Goal: Task Accomplishment & Management: Complete application form

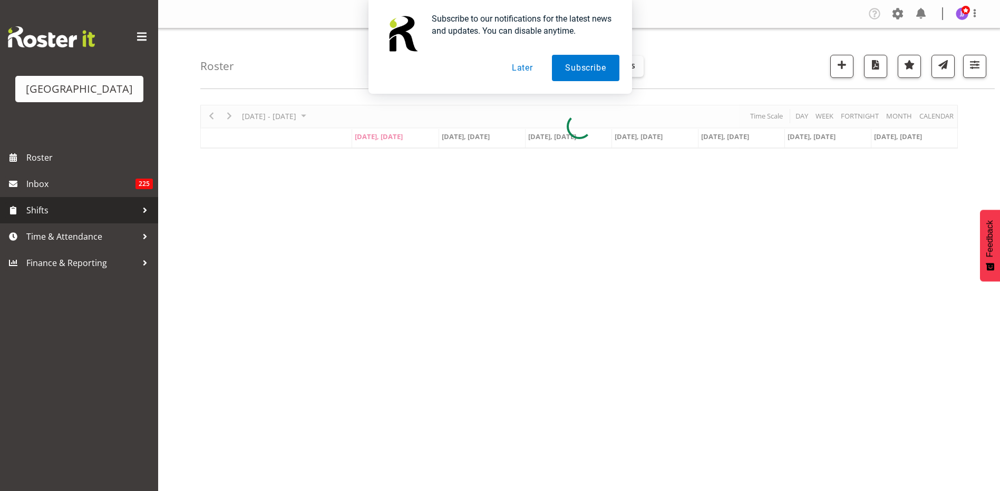
click at [137, 207] on span "Shifts" at bounding box center [81, 210] width 111 height 16
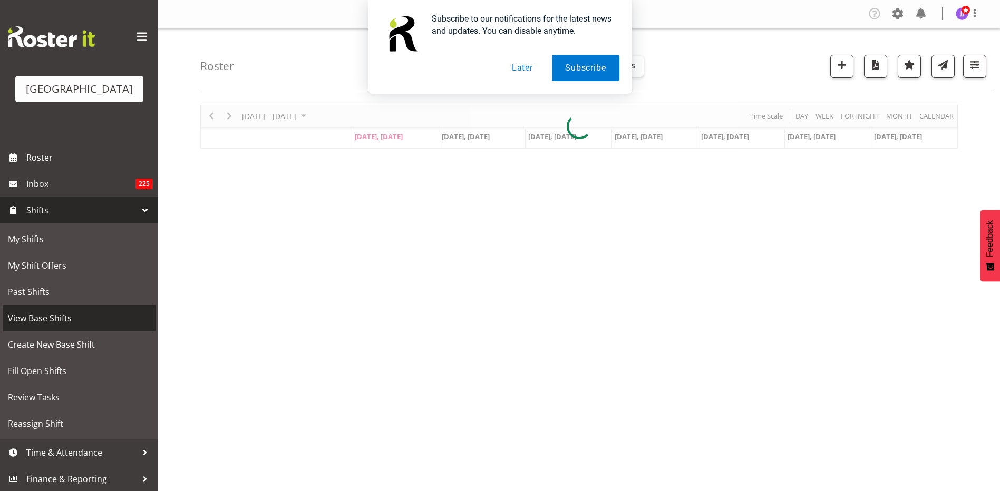
click at [44, 319] on span "View Base Shifts" at bounding box center [79, 318] width 142 height 16
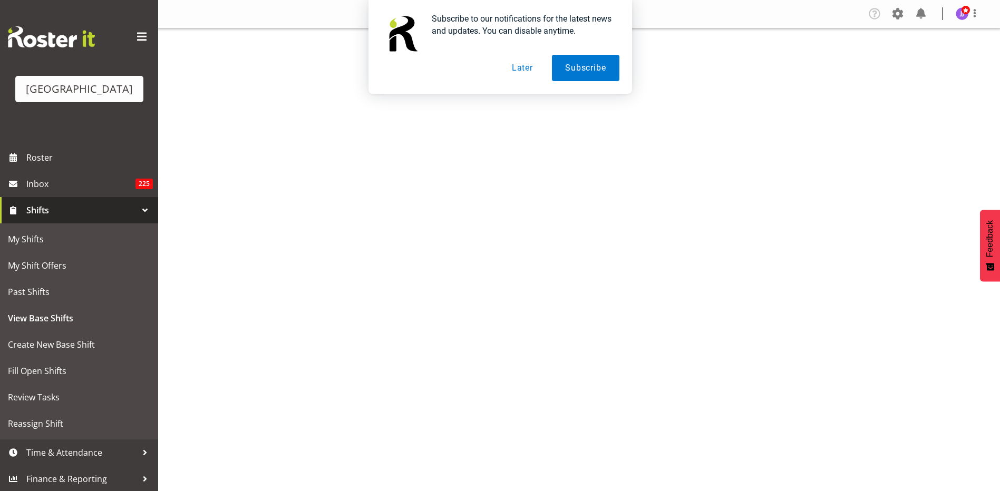
click at [530, 67] on button "Later" at bounding box center [522, 68] width 47 height 26
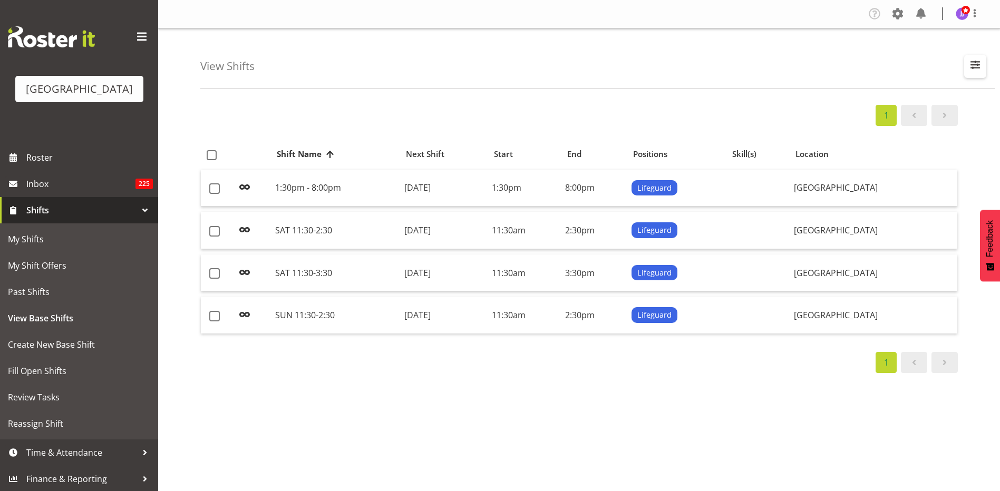
select select "114"
click at [972, 64] on span "button" at bounding box center [975, 65] width 14 height 14
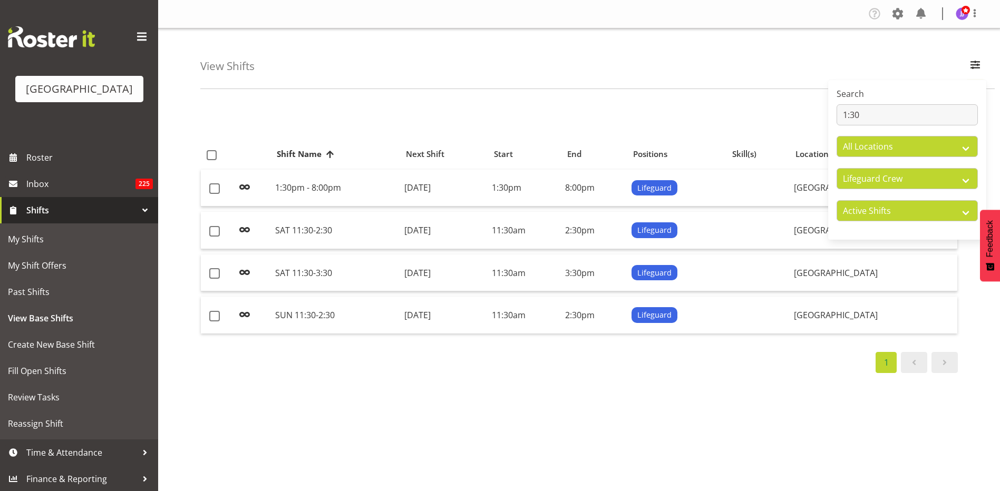
click at [822, 64] on div "View Shifts Search 1:30 All Locations Splash Palace All Departments Cleaning Cr…" at bounding box center [597, 58] width 794 height 61
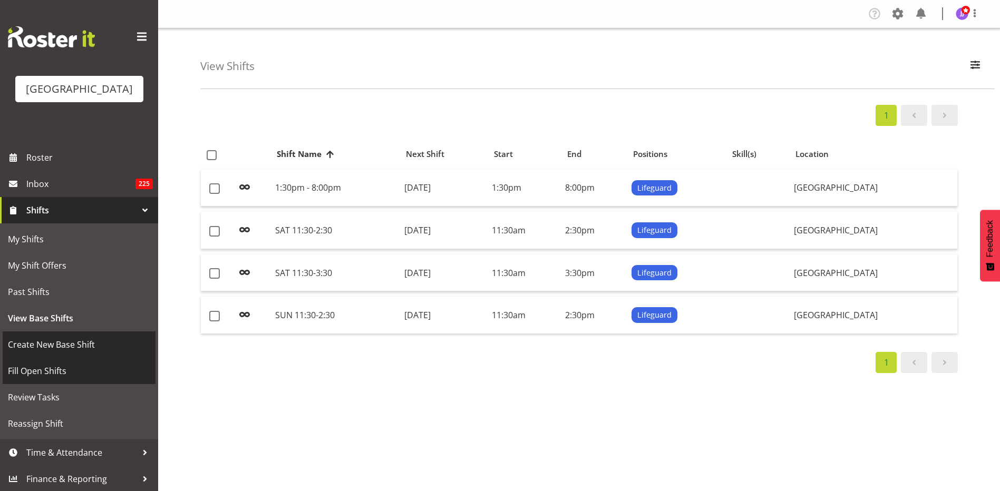
click at [56, 344] on span "Create New Base Shift" at bounding box center [79, 345] width 142 height 16
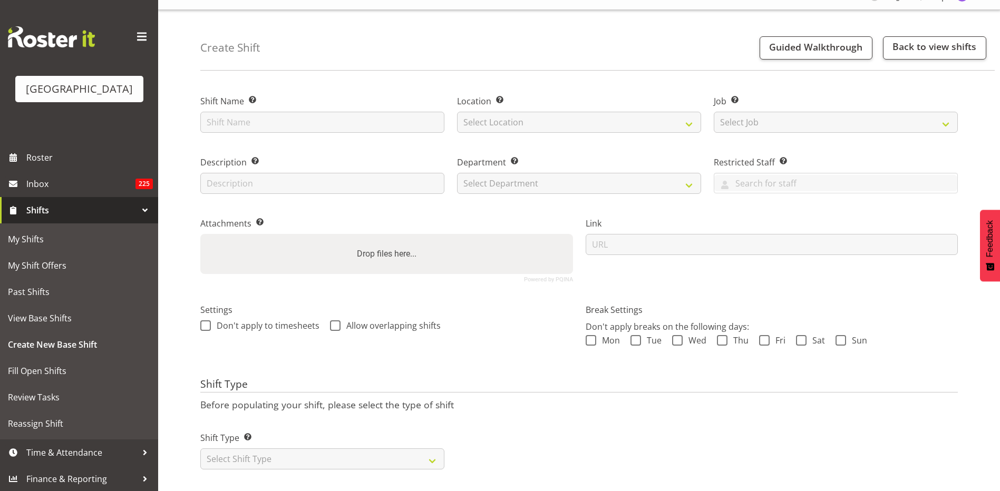
scroll to position [35, 0]
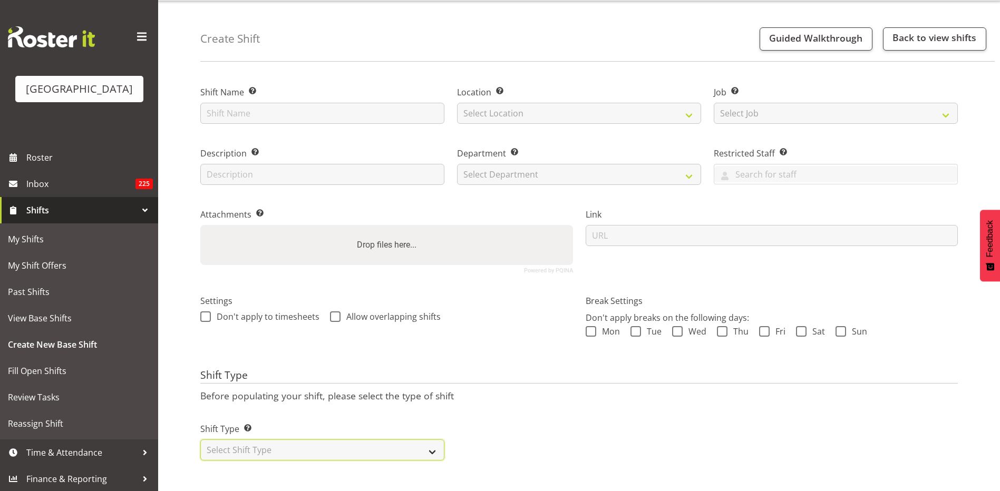
click at [332, 440] on select "Select Shift Type One Off Shift Recurring Shift Rotating Shift" at bounding box center [322, 450] width 244 height 21
select select "one_off"
click at [200, 440] on select "Select Shift Type One Off Shift Recurring Shift Rotating Shift" at bounding box center [322, 450] width 244 height 21
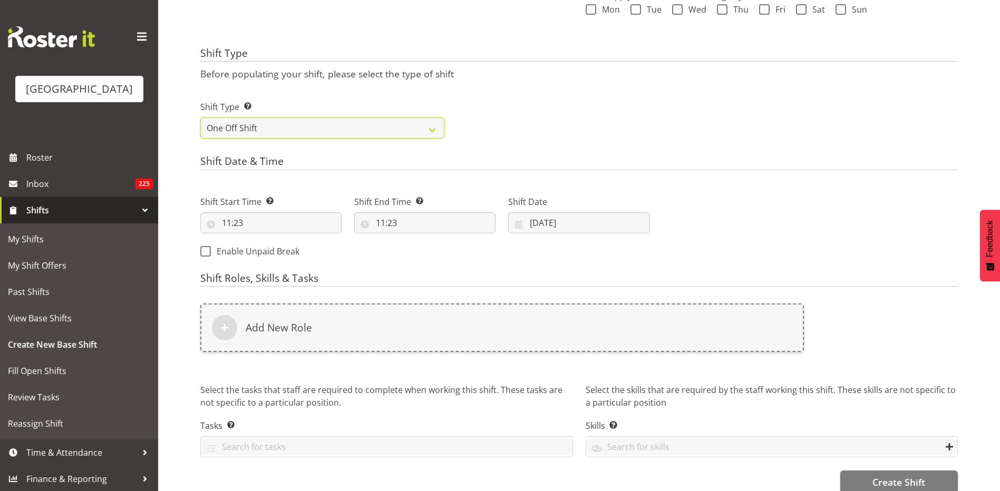
scroll to position [352, 0]
click at [255, 251] on span "Enable Unpaid Break" at bounding box center [255, 249] width 89 height 11
click at [207, 251] on input "Enable Unpaid Break" at bounding box center [203, 249] width 7 height 7
checkbox input "true"
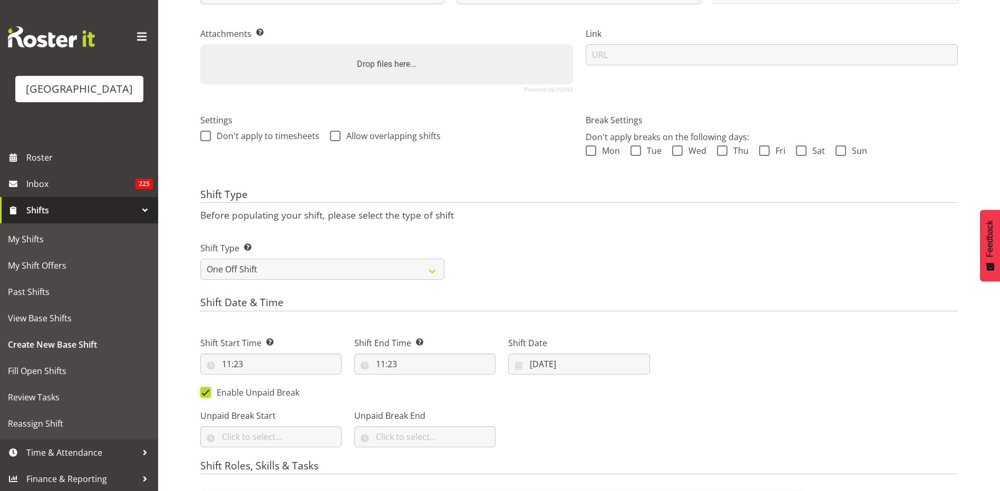
scroll to position [211, 0]
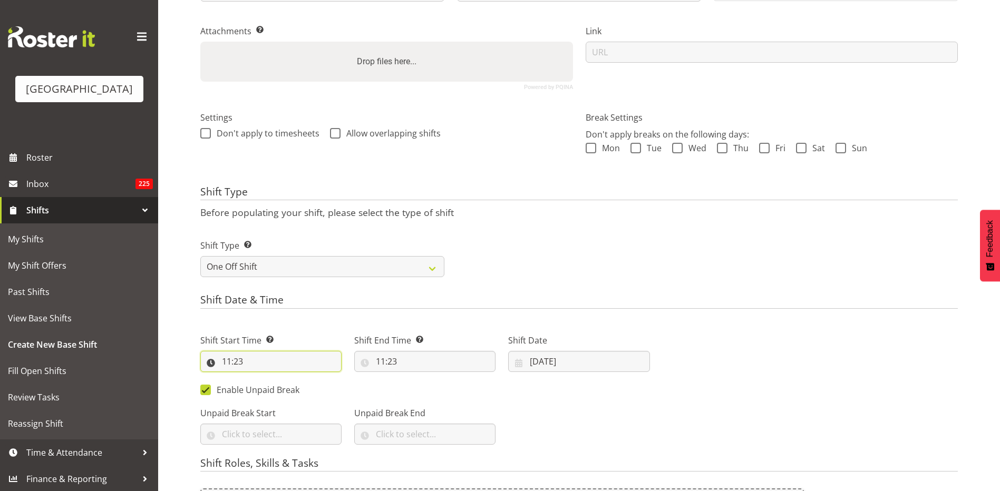
click at [228, 368] on input "11:23" at bounding box center [270, 361] width 141 height 21
click at [273, 391] on select "00 01 02 03 04 05 06 07 08 09 10 11 12 13 14 15 16 17 18 19 20 21 22 23" at bounding box center [272, 388] width 24 height 21
select select "12"
click at [260, 378] on select "00 01 02 03 04 05 06 07 08 09 10 11 12 13 14 15 16 17 18 19 20 21 22 23" at bounding box center [272, 388] width 24 height 21
type input "12:23"
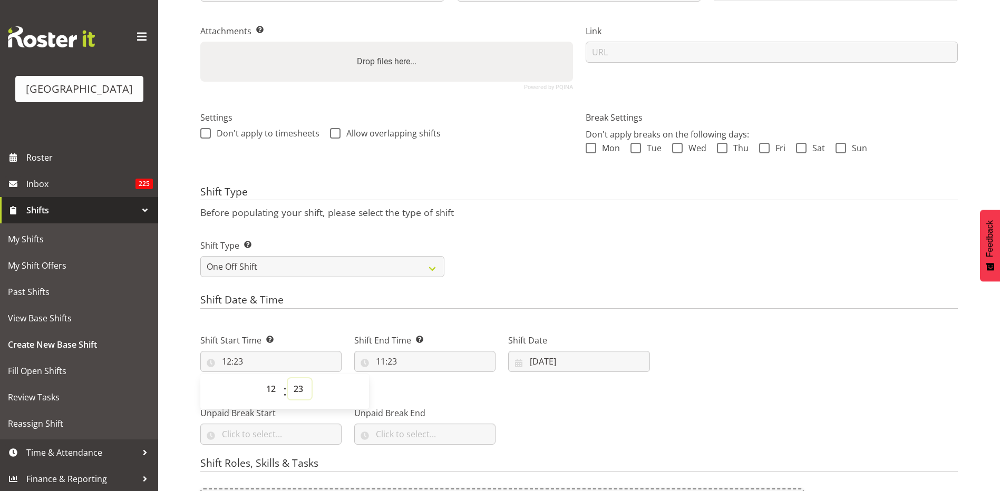
click at [294, 388] on select "00 01 02 03 04 05 06 07 08 09 10 11 12 13 14 15 16 17 18 19 20 21 22 23 24 25 2…" at bounding box center [300, 388] width 24 height 21
select select "30"
click at [288, 378] on select "00 01 02 03 04 05 06 07 08 09 10 11 12 13 14 15 16 17 18 19 20 21 22 23 24 25 2…" at bounding box center [300, 388] width 24 height 21
type input "12:30"
click at [390, 364] on input "11:23" at bounding box center [424, 361] width 141 height 21
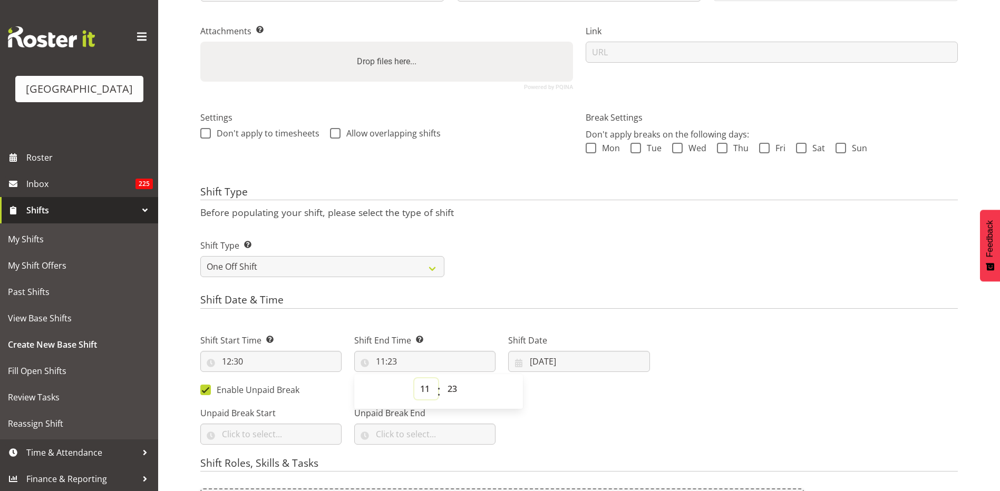
click at [428, 392] on select "00 01 02 03 04 05 06 07 08 09 10 11 12 13 14 15 16 17 18 19 20 21 22 23" at bounding box center [426, 388] width 24 height 21
select select "21"
click at [414, 378] on select "00 01 02 03 04 05 06 07 08 09 10 11 12 13 14 15 16 17 18 19 20 21 22 23" at bounding box center [426, 388] width 24 height 21
type input "21:23"
click at [453, 387] on select "00 01 02 03 04 05 06 07 08 09 10 11 12 13 14 15 16 17 18 19 20 21 22 23 24 25 2…" at bounding box center [454, 388] width 24 height 21
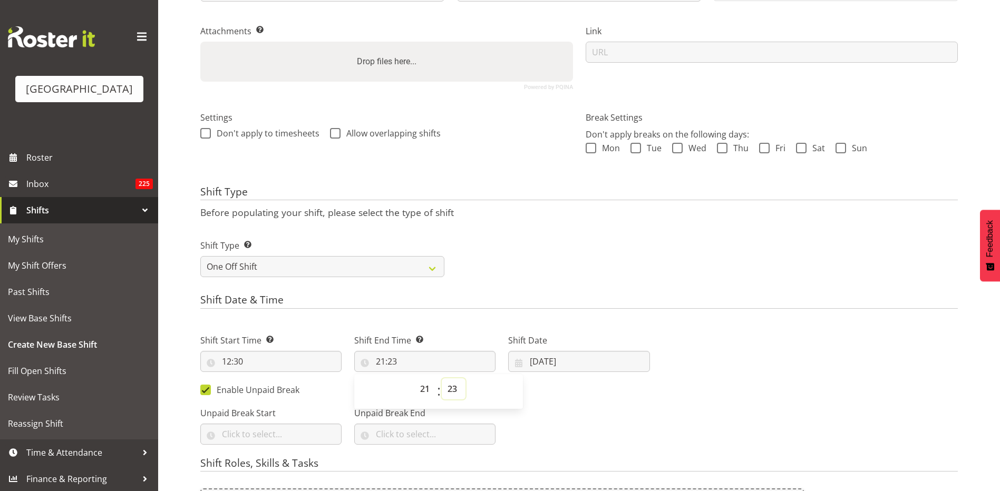
select select "30"
click at [442, 378] on select "00 01 02 03 04 05 06 07 08 09 10 11 12 13 14 15 16 17 18 19 20 21 22 23 24 25 2…" at bounding box center [454, 388] width 24 height 21
type input "21:30"
drag, startPoint x: 297, startPoint y: 430, endPoint x: 269, endPoint y: 431, distance: 28.5
click at [297, 430] on input "text" at bounding box center [270, 434] width 141 height 21
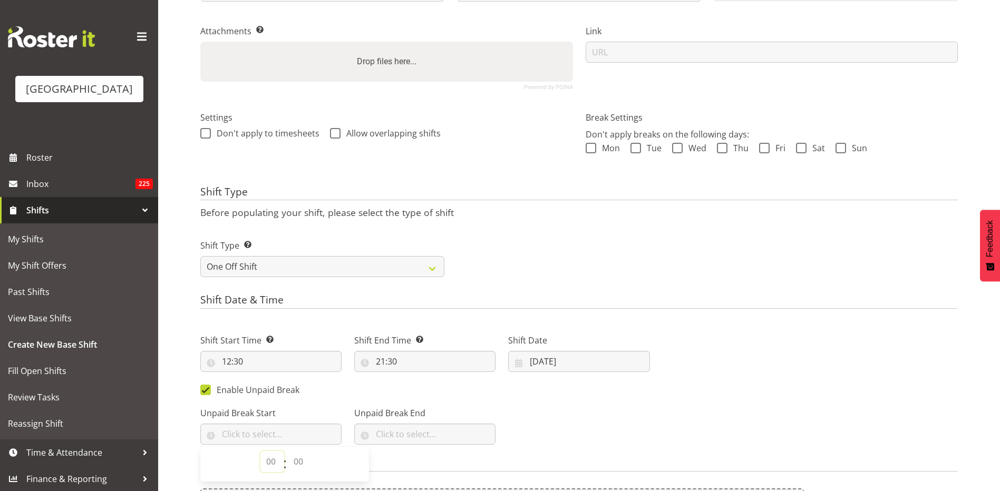
click at [275, 456] on select "00 00 01 02 03 04 05 06 07 08 09 10 11 12 13 14 15 16 17 18 19 20 21 22 23" at bounding box center [272, 461] width 24 height 21
select select "16"
click at [260, 451] on select "00 00 01 02 03 04 05 06 07 08 09 10 11 12 13 14 15 16 17 18 19 20 21 22 23" at bounding box center [272, 461] width 24 height 21
click at [302, 465] on select "00 00 01 02 03 04 05 06 07 08 09 10 11 12 13 14 15 16 17 18 19 20 21 22 23 24 2…" at bounding box center [300, 461] width 24 height 21
select select "30"
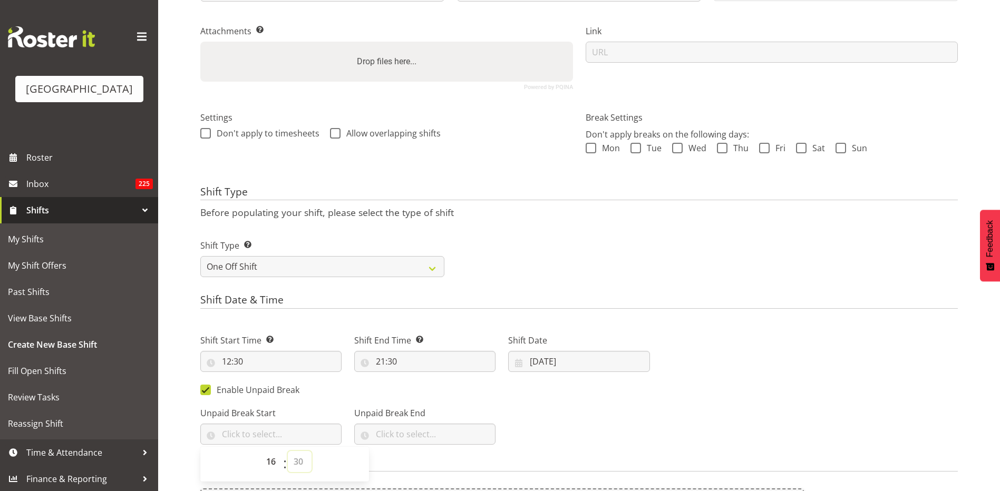
click at [288, 451] on select "00 00 01 02 03 04 05 06 07 08 09 10 11 12 13 14 15 16 17 18 19 20 21 22 23 24 2…" at bounding box center [300, 461] width 24 height 21
type input "16:30"
click at [386, 431] on input "text" at bounding box center [424, 434] width 141 height 21
click at [420, 463] on select "00 00 01 02 03 04 05 06 07 08 09 10 11 12 13 14 15 16 17 18 19 20 21 22 23" at bounding box center [426, 461] width 24 height 21
select select "17"
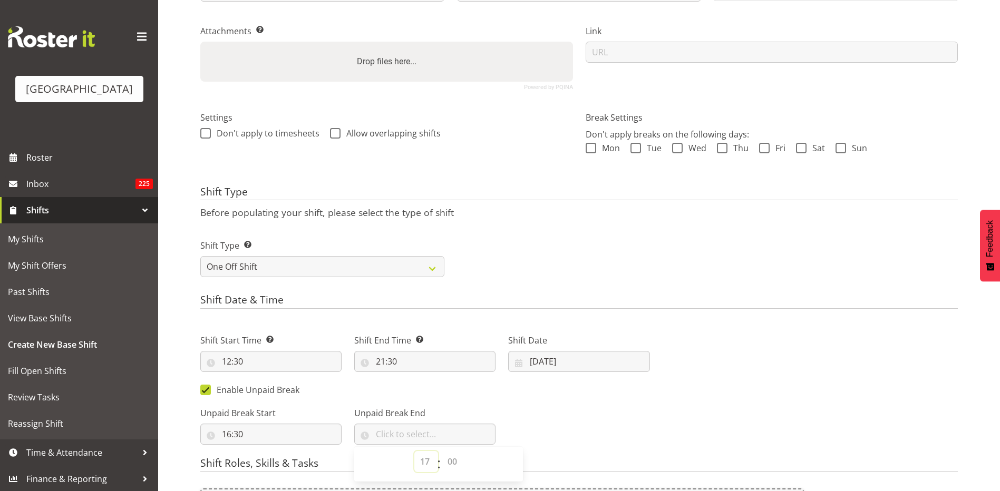
click at [414, 451] on select "00 00 01 02 03 04 05 06 07 08 09 10 11 12 13 14 15 16 17 18 19 20 21 22 23" at bounding box center [426, 461] width 24 height 21
click at [451, 457] on select "00 00 01 02 03 04 05 06 07 08 09 10 11 12 13 14 15 16 17 18 19 20 21 22 23 24 2…" at bounding box center [454, 461] width 24 height 21
select select "30"
click at [442, 451] on select "00 00 01 02 03 04 05 06 07 08 09 10 11 12 13 14 15 16 17 18 19 20 21 22 23 24 2…" at bounding box center [454, 461] width 24 height 21
type input "17:30"
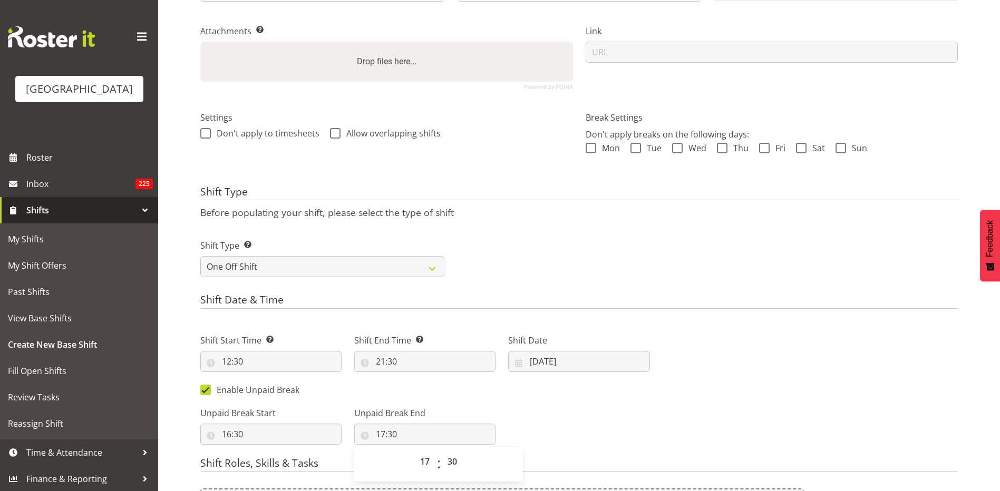
click at [525, 413] on div "Unpaid Break Start 16:30 00 01 02 03 04 05 06 07 08 09 10 11 12 13 14 15 16 17 …" at bounding box center [425, 421] width 462 height 59
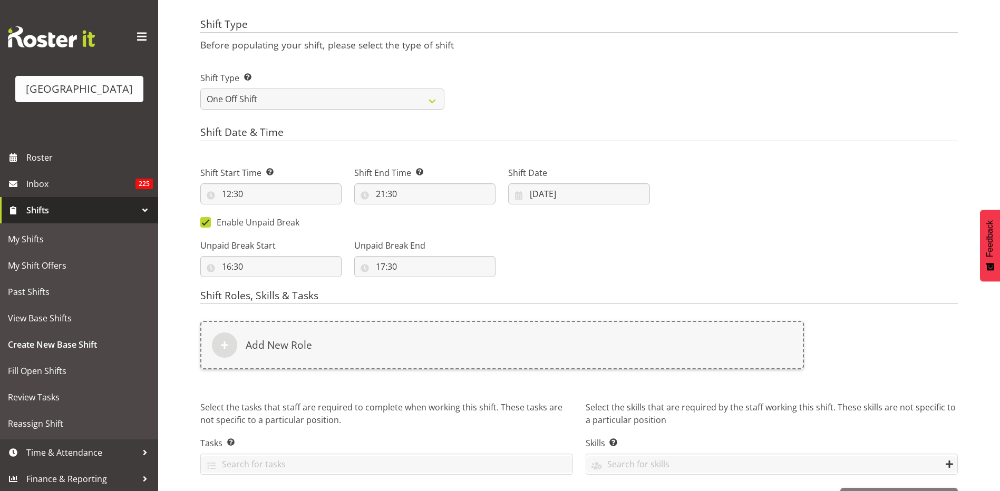
scroll to position [414, 0]
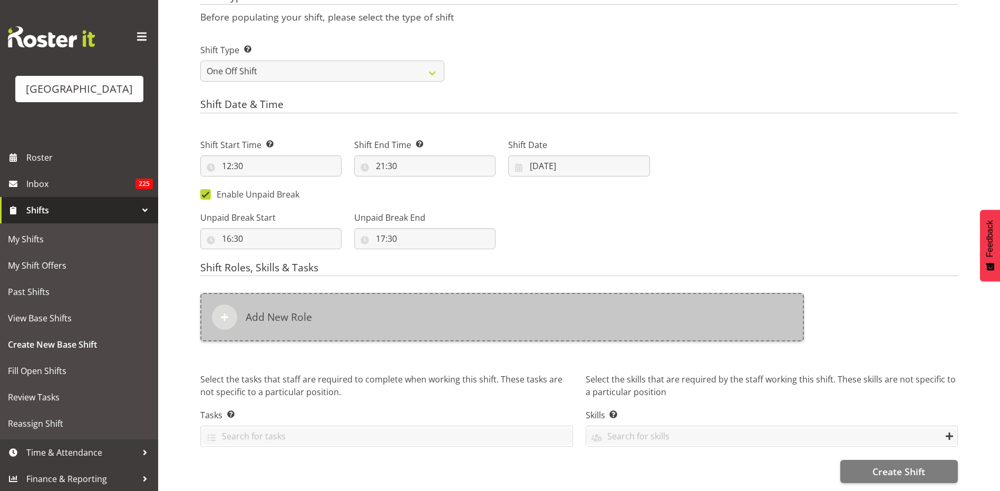
click at [364, 308] on div "Add New Role" at bounding box center [502, 317] width 604 height 48
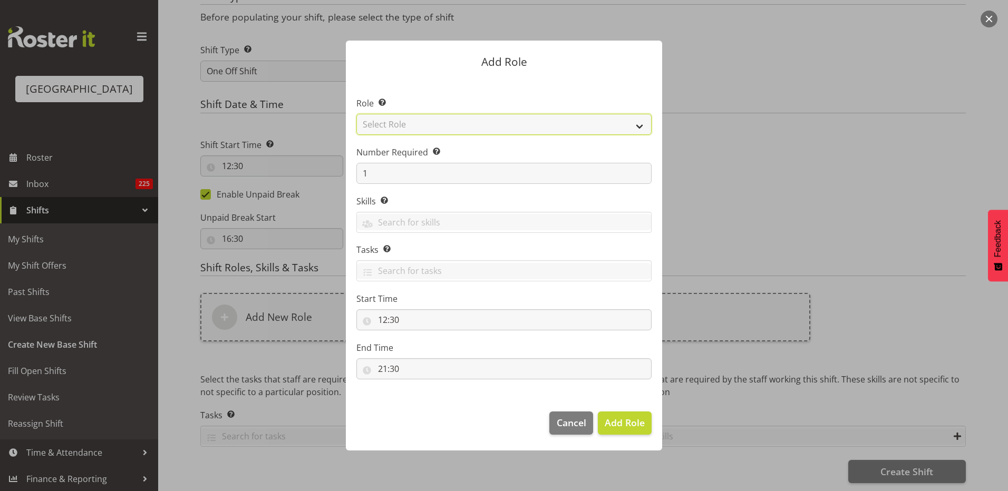
click at [453, 118] on select "Select Role Aquatic Customer Services Officer Cleaner - Splash Palace Facilties…" at bounding box center [503, 124] width 295 height 21
select select "104"
click at [356, 114] on select "Select Role Aquatic Customer Services Officer Cleaner - Splash Palace Facilties…" at bounding box center [503, 124] width 295 height 21
drag, startPoint x: 608, startPoint y: 422, endPoint x: 603, endPoint y: 420, distance: 6.4
click at [609, 422] on span "Add Role" at bounding box center [625, 422] width 40 height 13
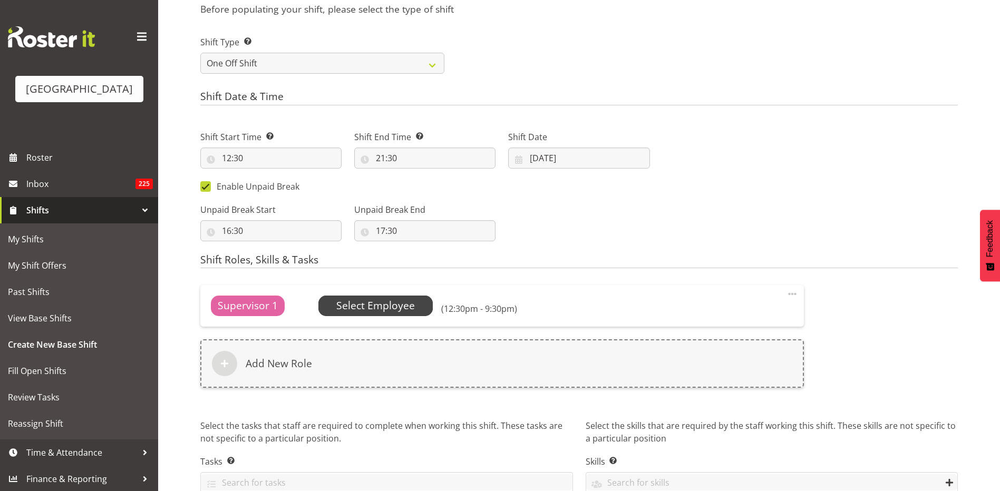
click at [384, 306] on span "Select Employee" at bounding box center [375, 305] width 79 height 15
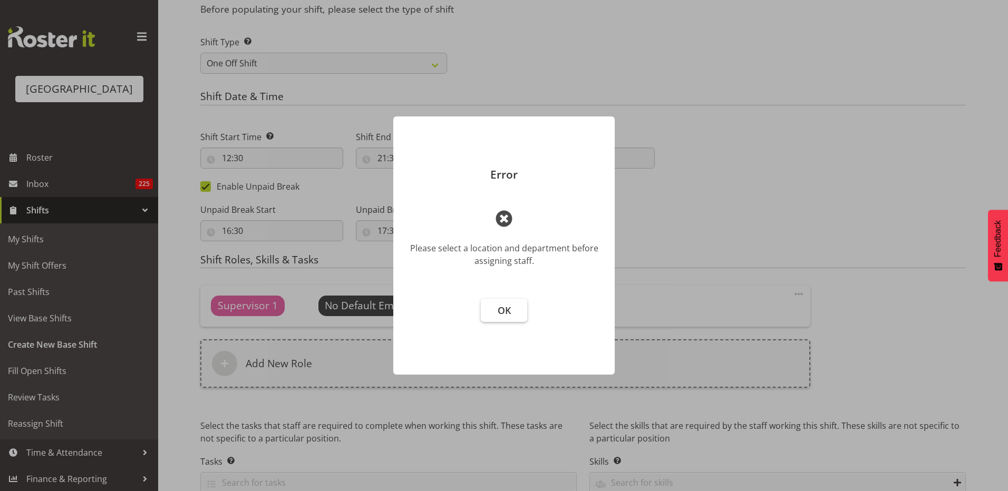
click at [507, 304] on span "OK" at bounding box center [504, 310] width 13 height 13
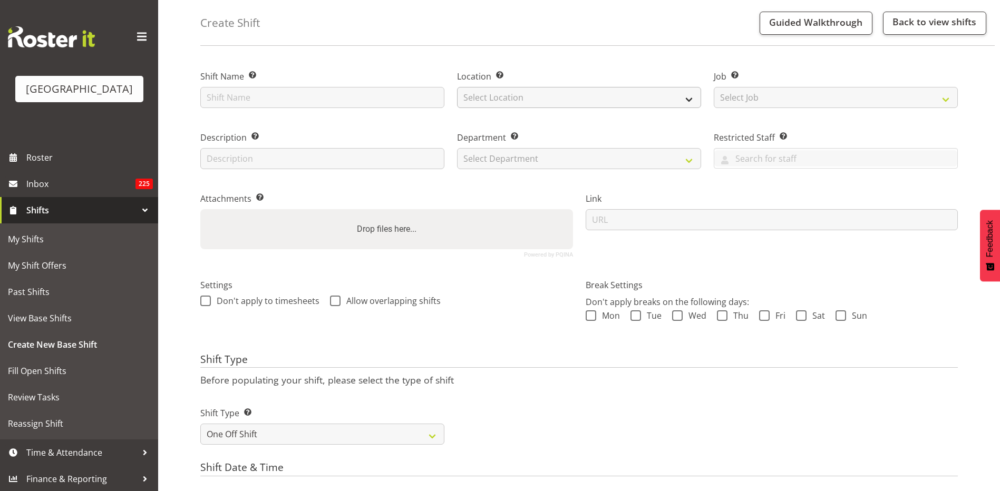
scroll to position [0, 0]
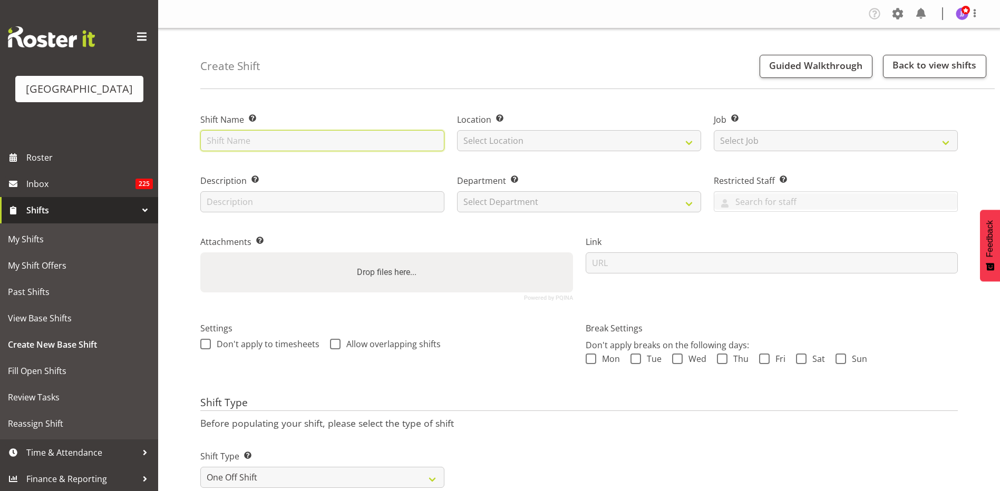
click at [325, 140] on input "text" at bounding box center [322, 140] width 244 height 21
type input "Testing"
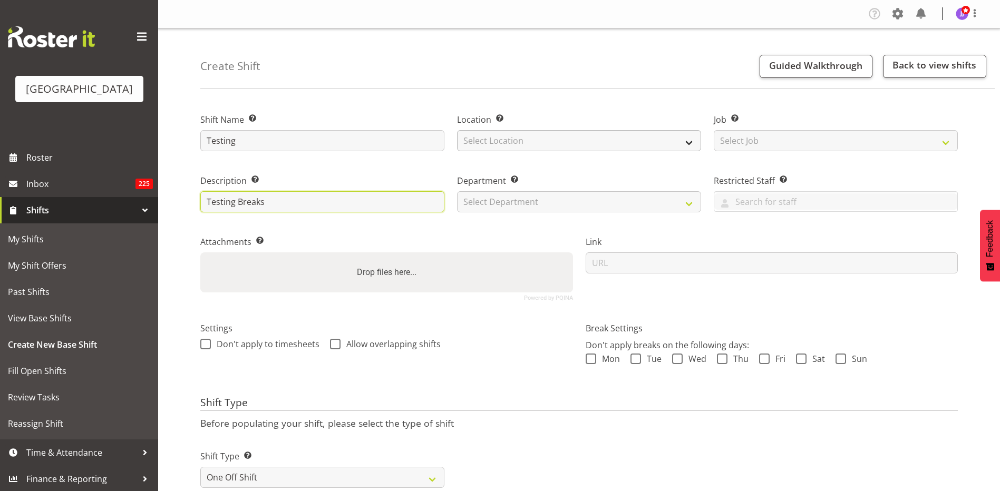
type input "Testing Breaks"
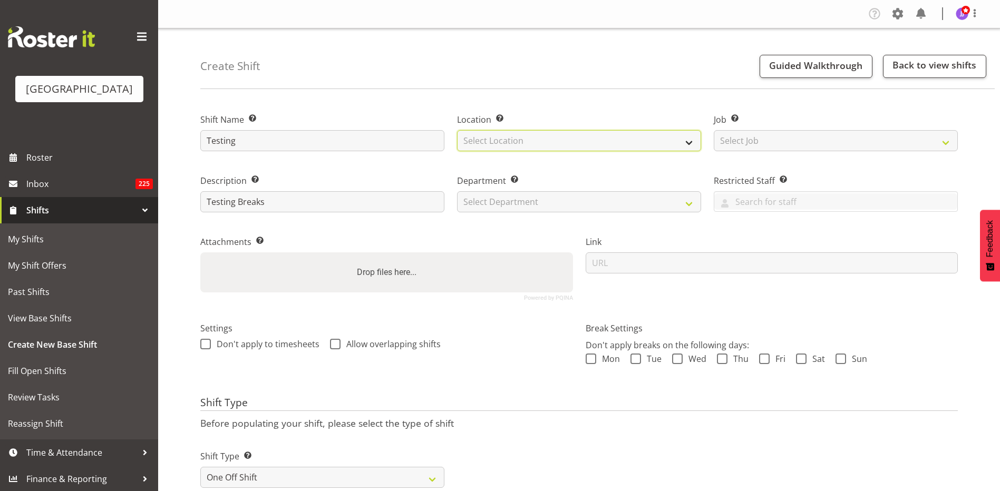
click at [551, 140] on select "Select Location Splash Palace" at bounding box center [579, 140] width 244 height 21
select select "83"
click at [457, 130] on select "Select Location Splash Palace" at bounding box center [579, 140] width 244 height 21
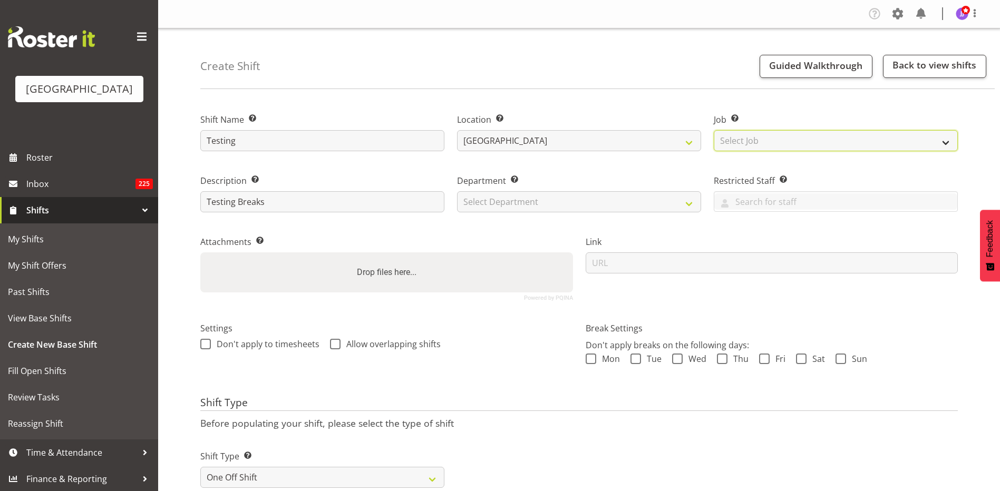
click at [829, 140] on select "Select Job Create new job ACSO" at bounding box center [836, 140] width 244 height 21
click at [683, 84] on div "Create Shift Guided Walkthrough Back to view shifts" at bounding box center [597, 58] width 794 height 61
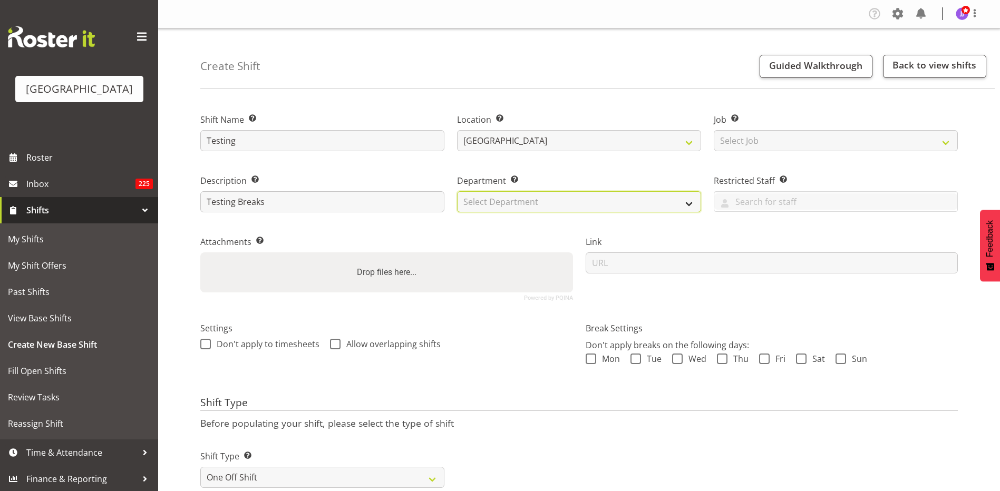
click at [568, 198] on select "Select Department Cleaning Crew Customer Services Crew Lifeguard Crew Maintenan…" at bounding box center [579, 201] width 244 height 21
select select "114"
click at [457, 191] on select "Select Department Cleaning Crew Customer Services Crew Lifeguard Crew Maintenan…" at bounding box center [579, 201] width 244 height 21
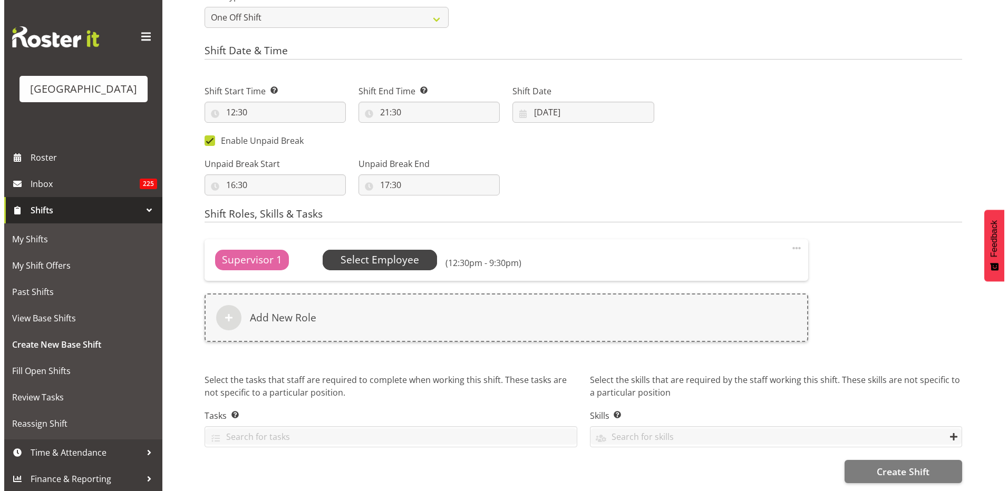
scroll to position [468, 0]
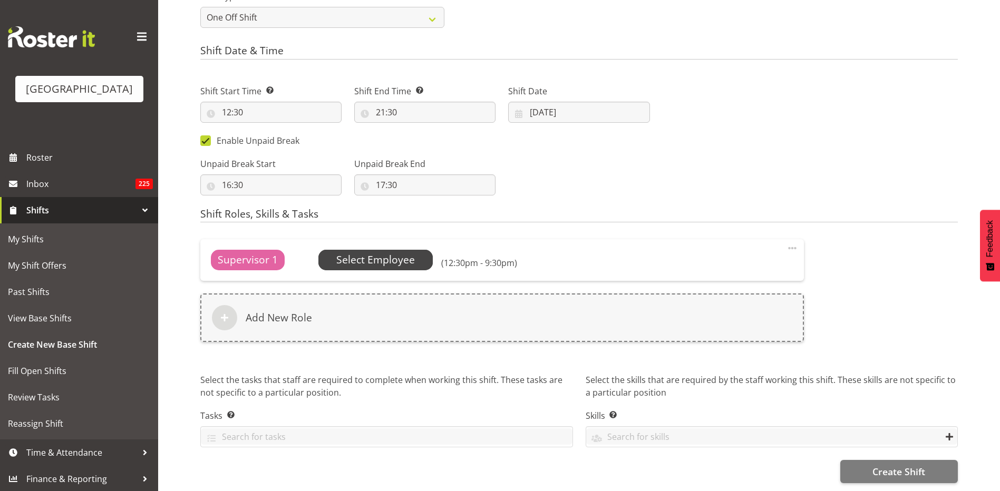
click at [403, 253] on span "Select Employee" at bounding box center [375, 260] width 79 height 15
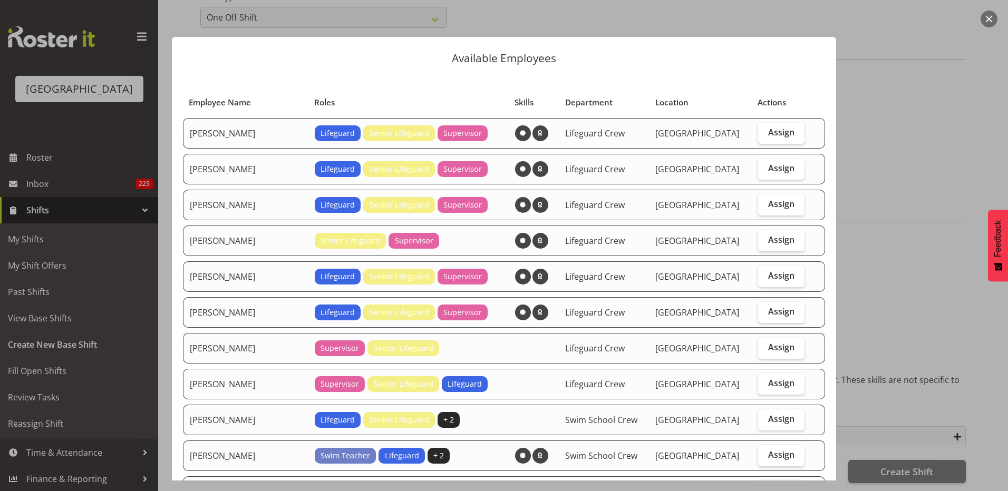
click at [811, 275] on td at bounding box center [818, 276] width 14 height 31
click at [781, 277] on span "Assign" at bounding box center [781, 275] width 26 height 11
click at [765, 277] on input "Assign" at bounding box center [761, 276] width 7 height 7
checkbox input "true"
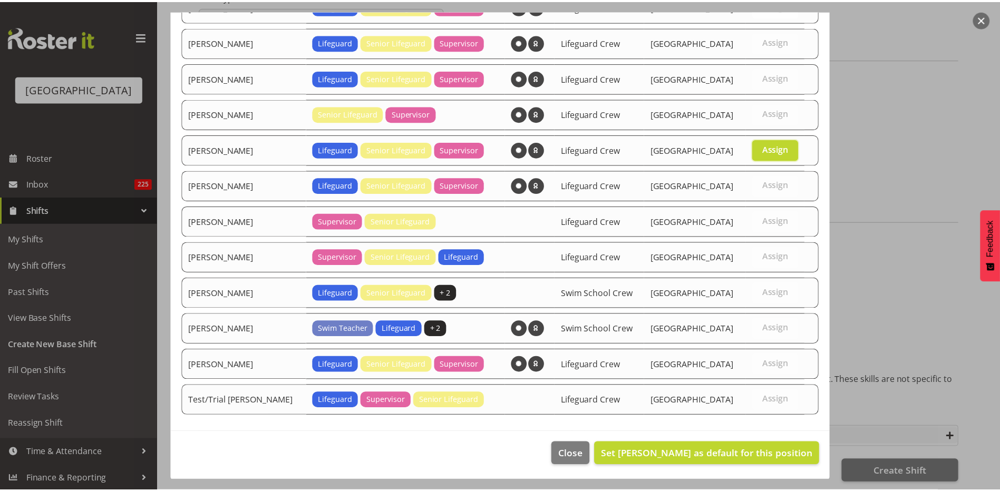
scroll to position [128, 0]
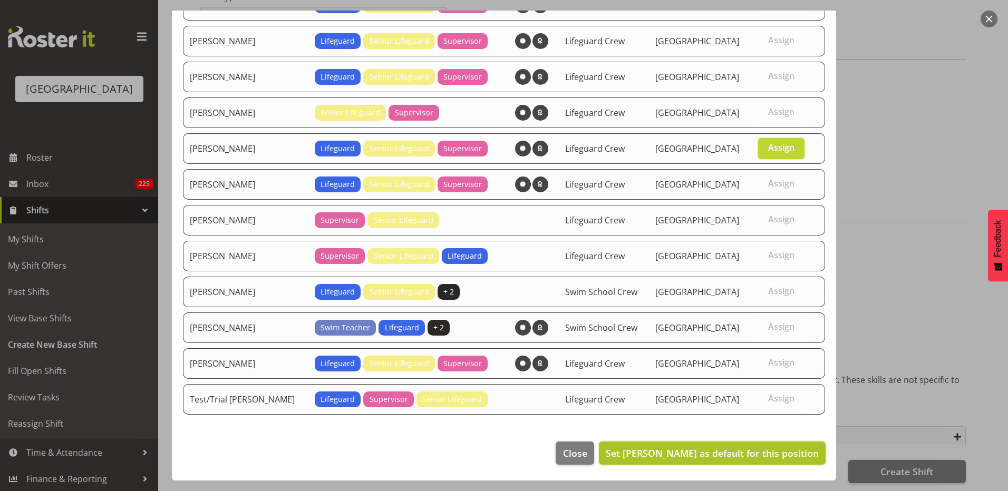
click at [739, 454] on span "Set Jade Johnson as default for this position" at bounding box center [712, 453] width 213 height 13
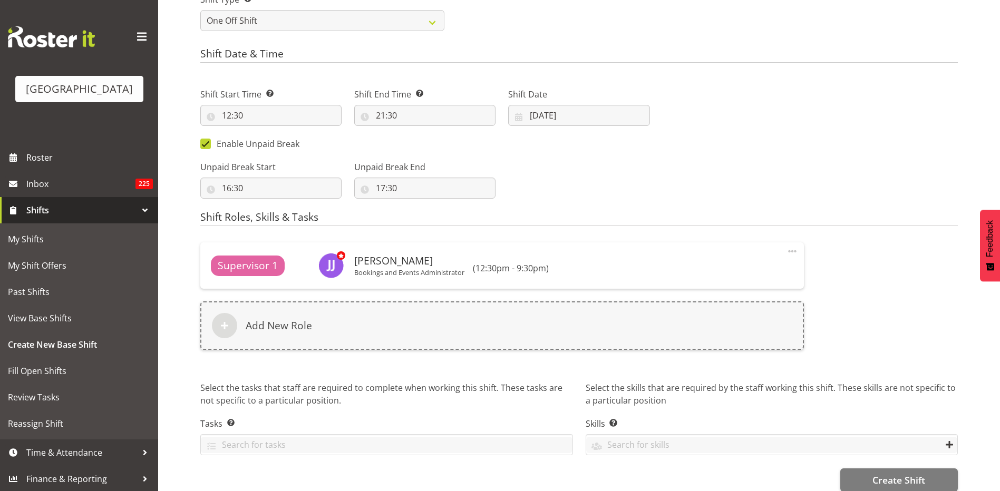
scroll to position [473, 0]
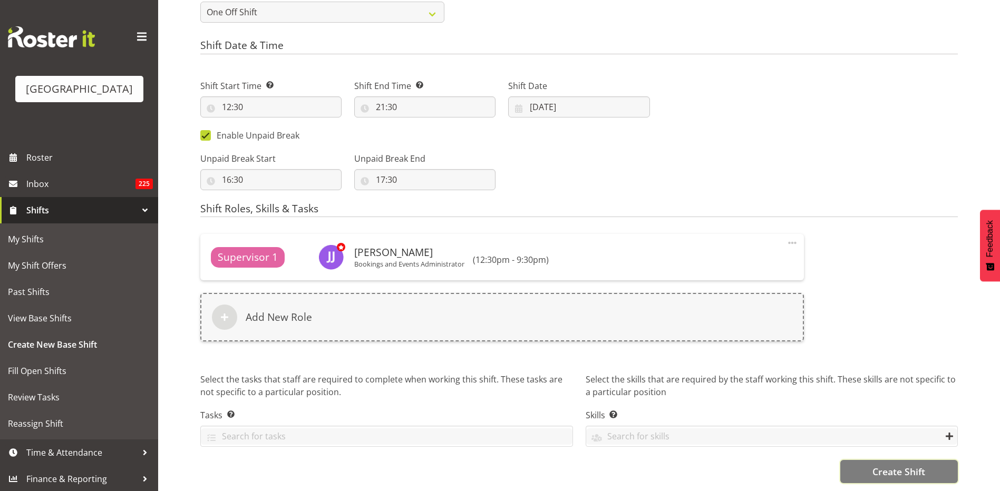
click at [923, 465] on span "Create Shift" at bounding box center [898, 472] width 53 height 14
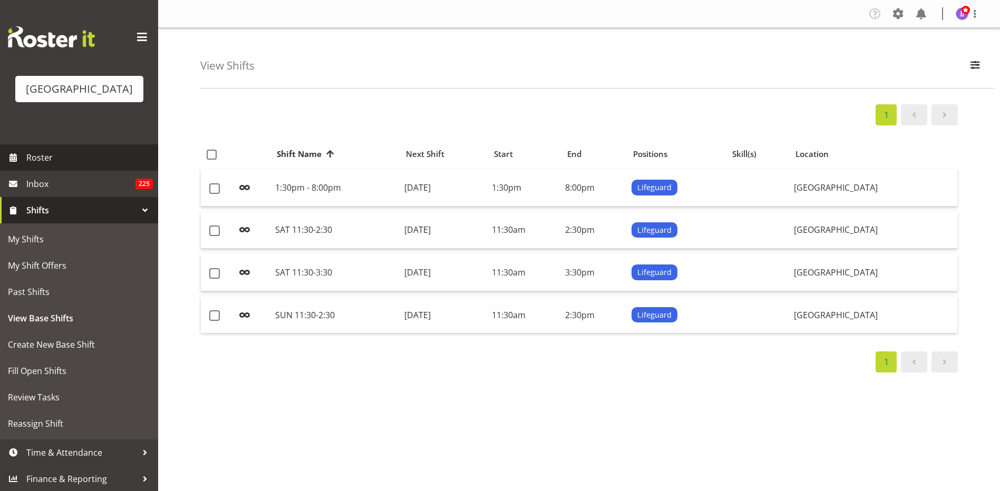
click at [20, 150] on span at bounding box center [13, 158] width 16 height 16
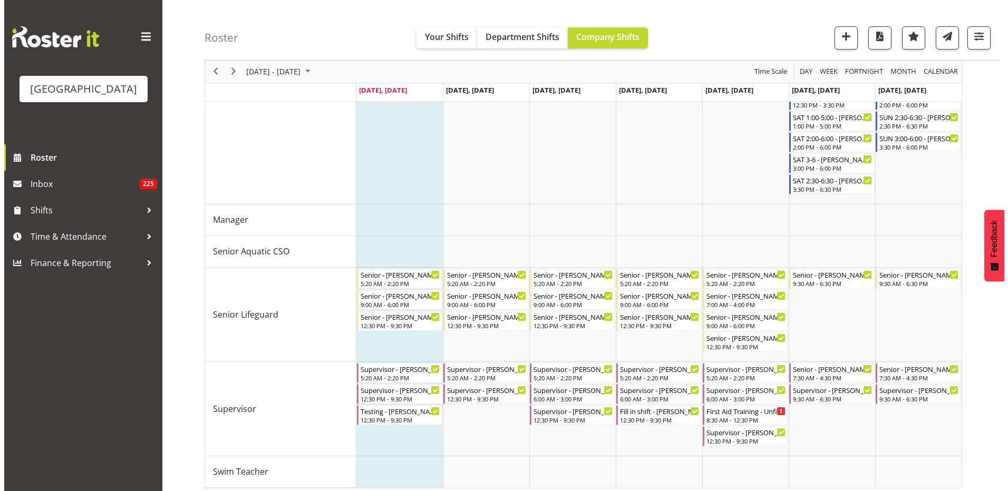
scroll to position [423, 0]
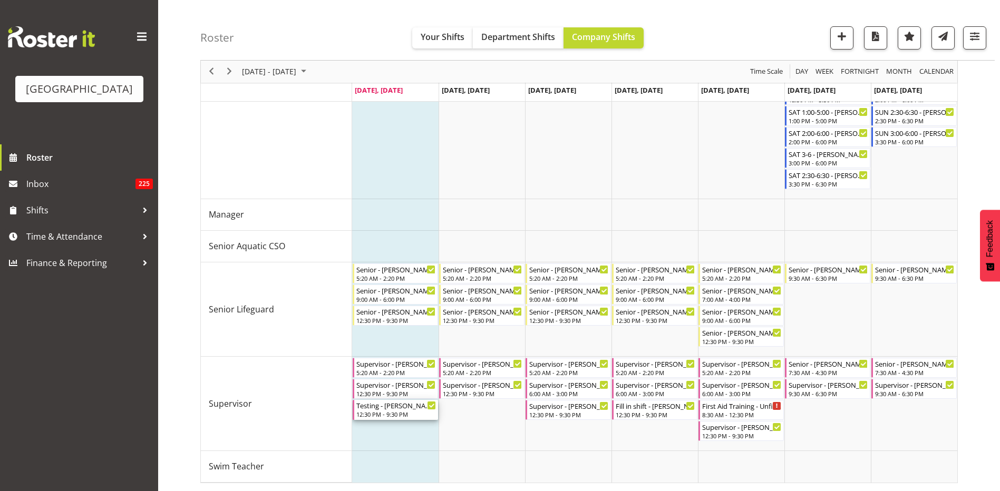
click at [402, 410] on div "Testing - [PERSON_NAME]" at bounding box center [396, 405] width 80 height 11
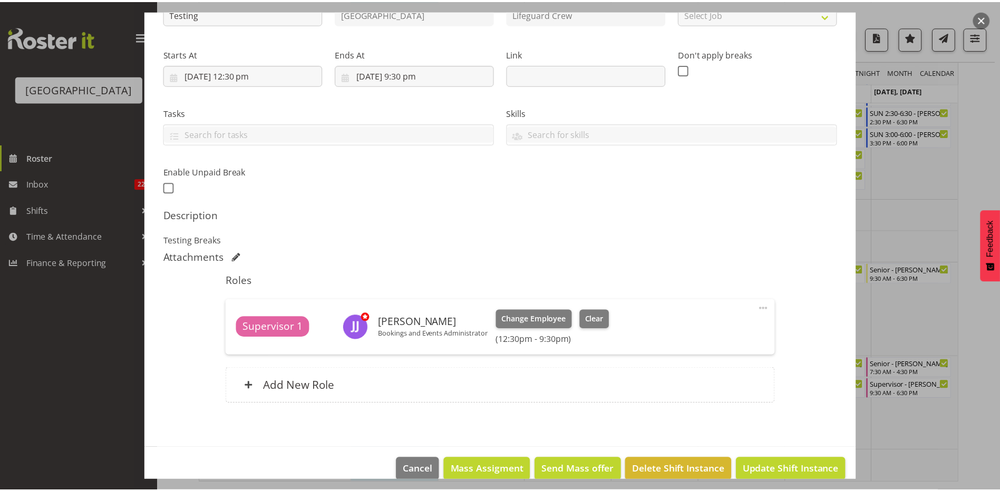
scroll to position [154, 0]
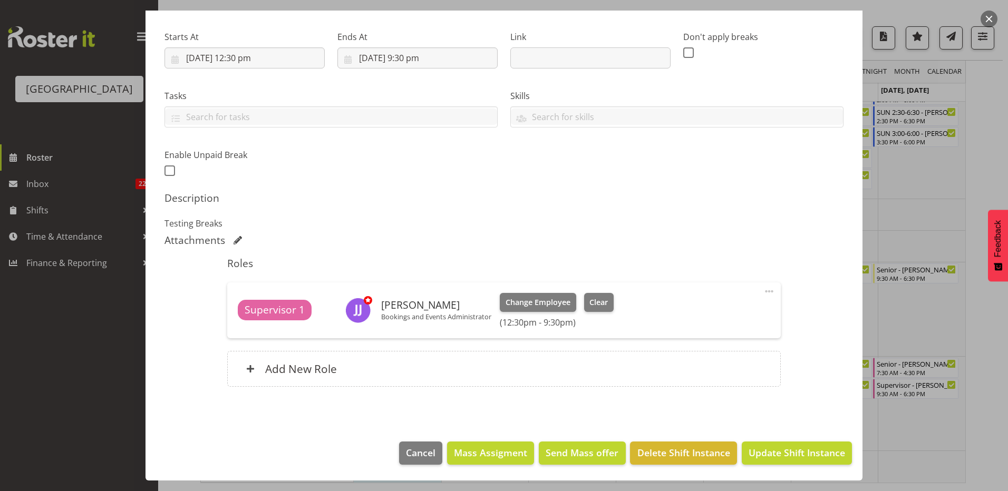
click at [939, 421] on div at bounding box center [504, 245] width 1008 height 491
